Goal: Use online tool/utility: Utilize a website feature to perform a specific function

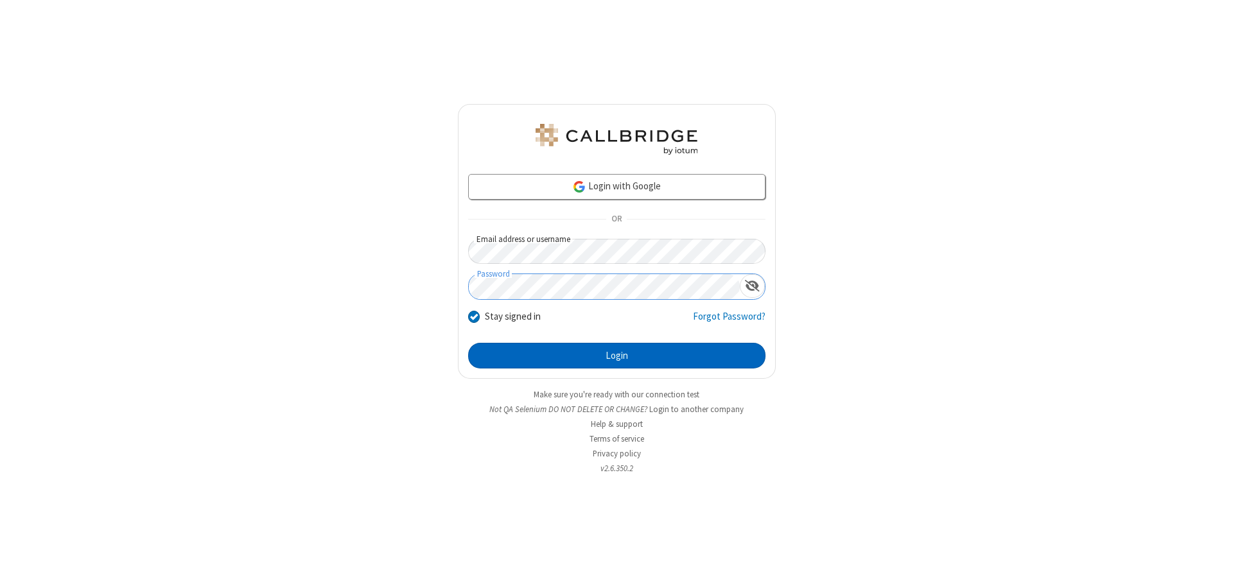
click at [617, 356] on button "Login" at bounding box center [616, 356] width 297 height 26
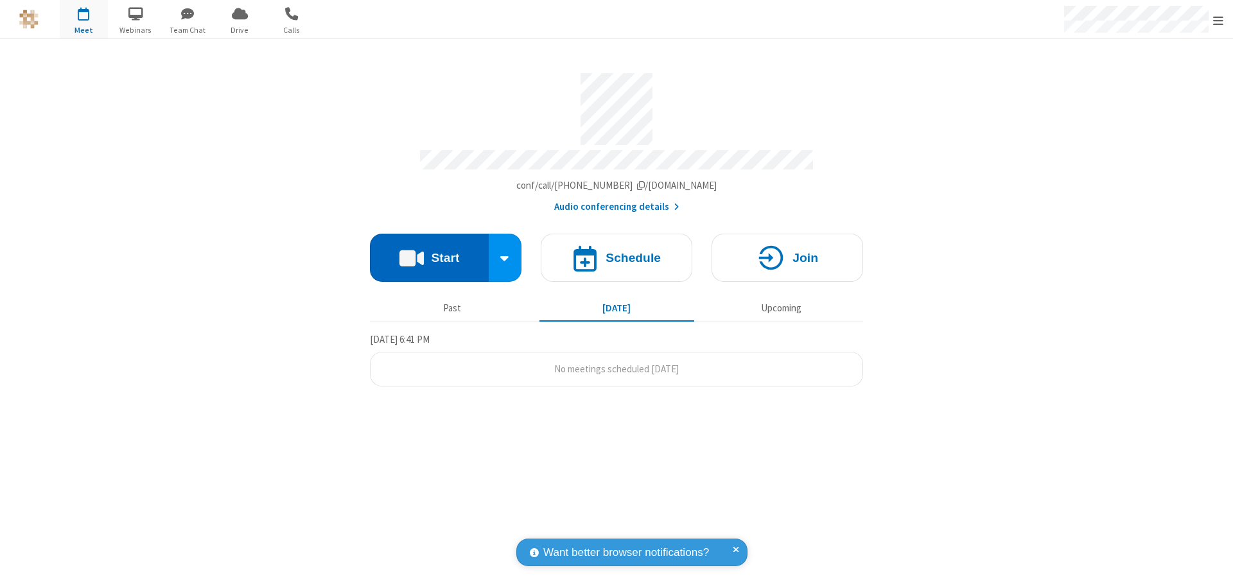
click at [429, 252] on button "Start" at bounding box center [429, 258] width 119 height 48
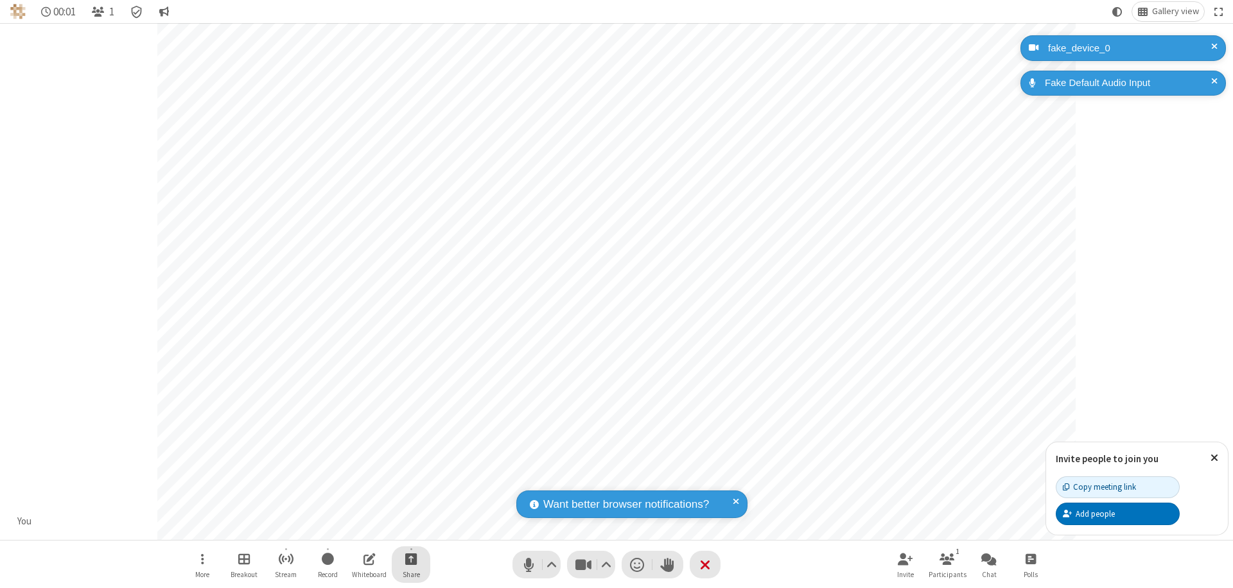
click at [411, 559] on span "Start sharing" at bounding box center [411, 559] width 12 height 16
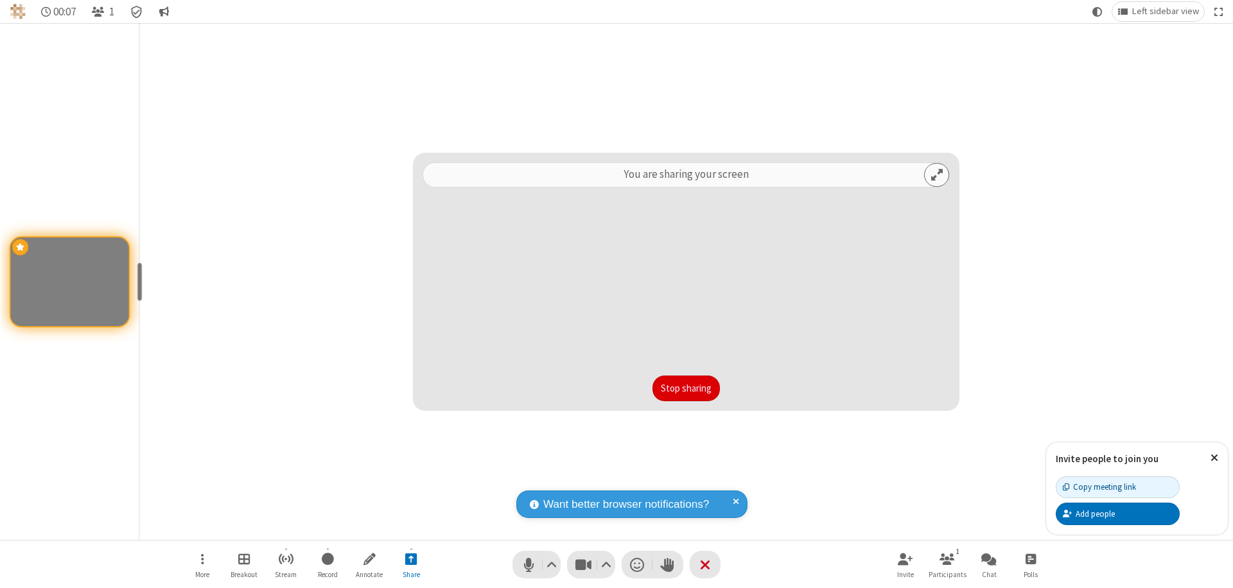
click at [686, 389] on button "Stop sharing" at bounding box center [686, 389] width 67 height 26
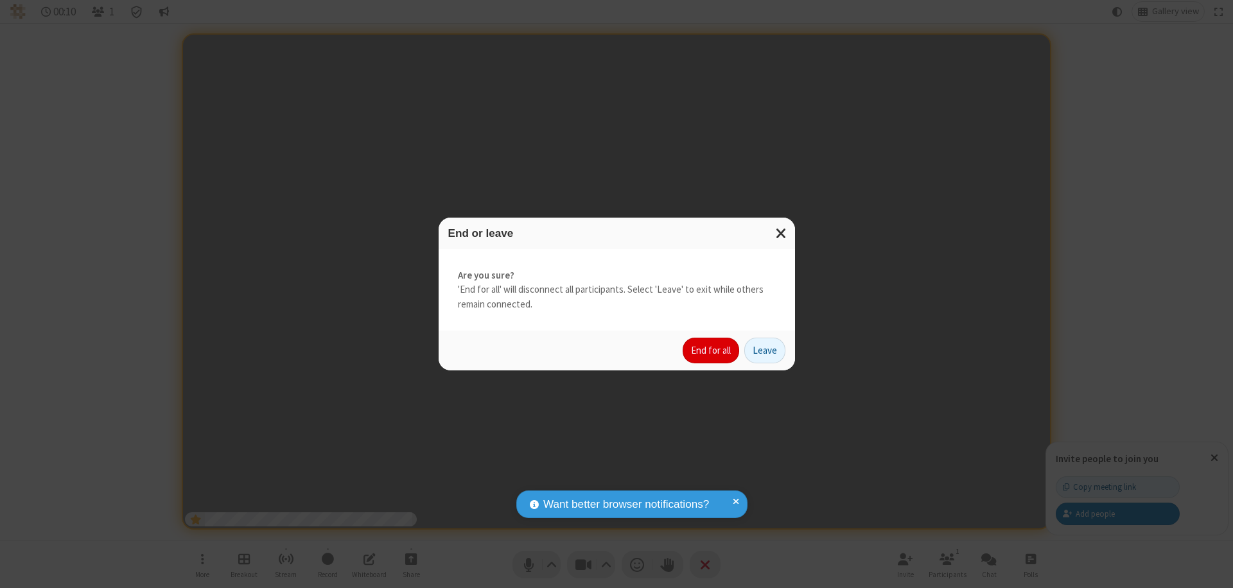
click at [712, 351] on button "End for all" at bounding box center [711, 351] width 57 height 26
